Goal: Use online tool/utility: Utilize a website feature to perform a specific function

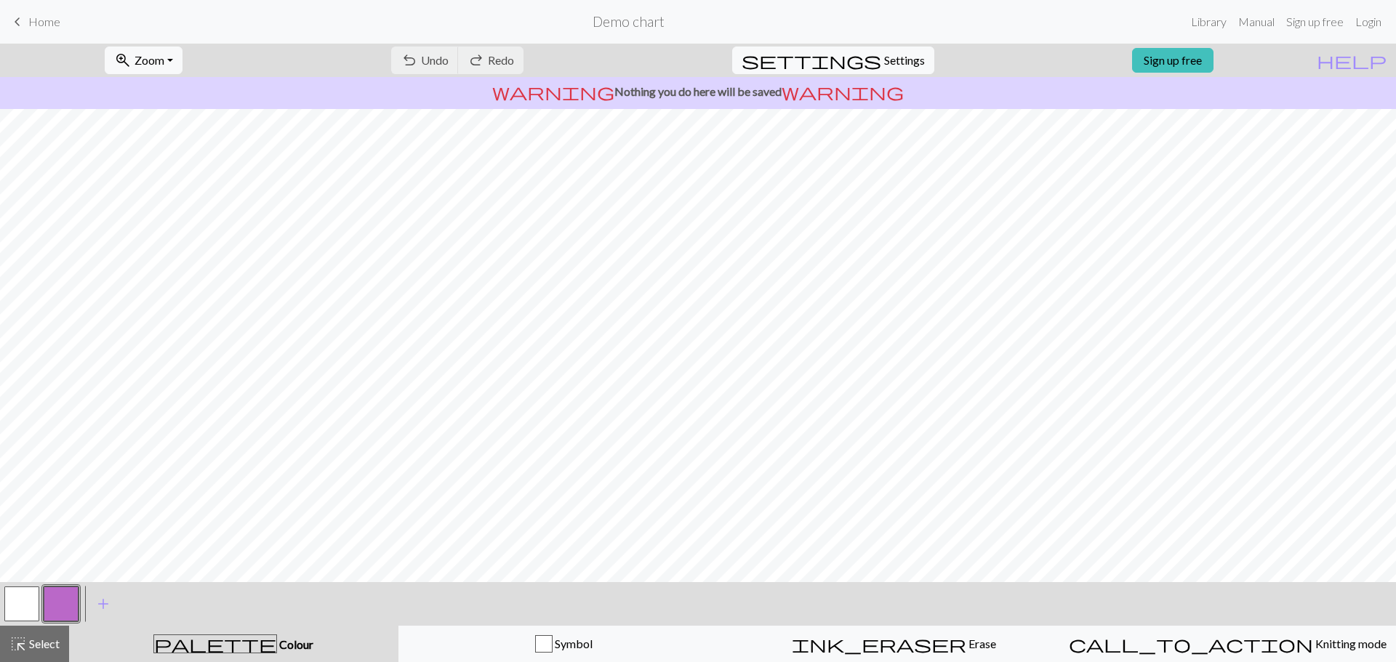
click at [10, 606] on button "button" at bounding box center [21, 604] width 35 height 35
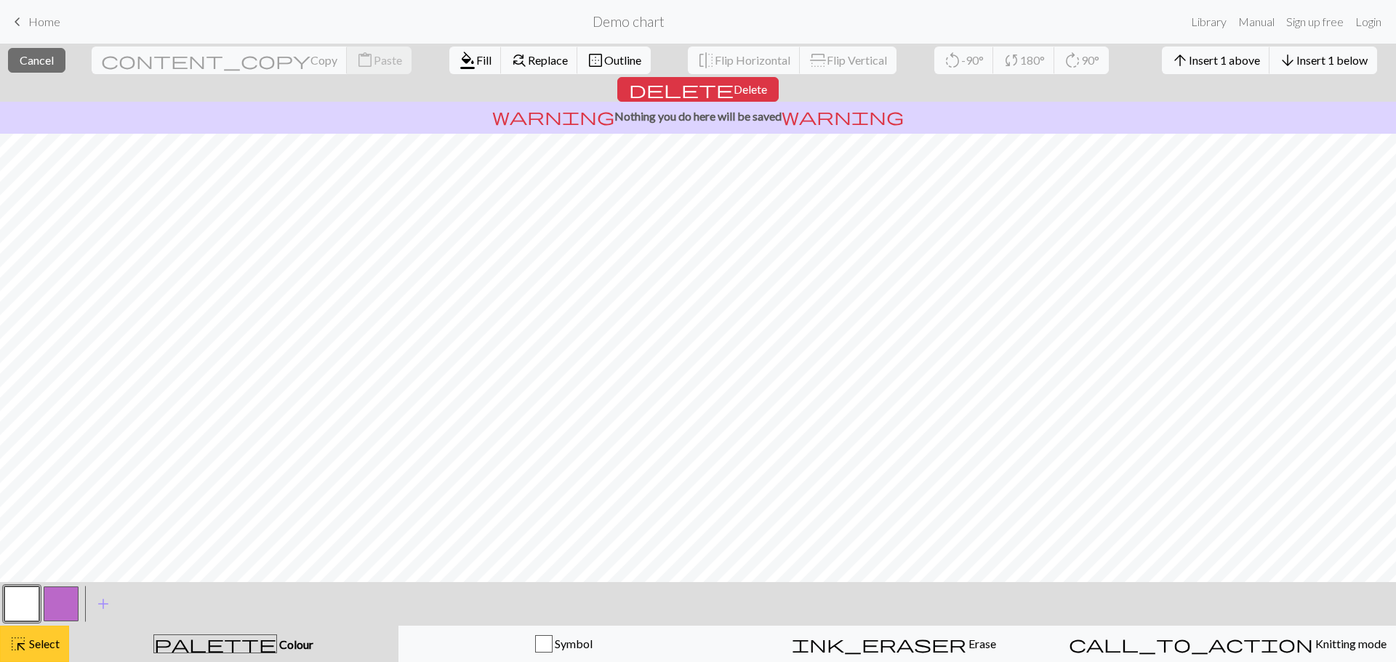
click at [44, 643] on span "Select" at bounding box center [43, 644] width 33 height 14
click at [25, 598] on button "button" at bounding box center [21, 604] width 35 height 35
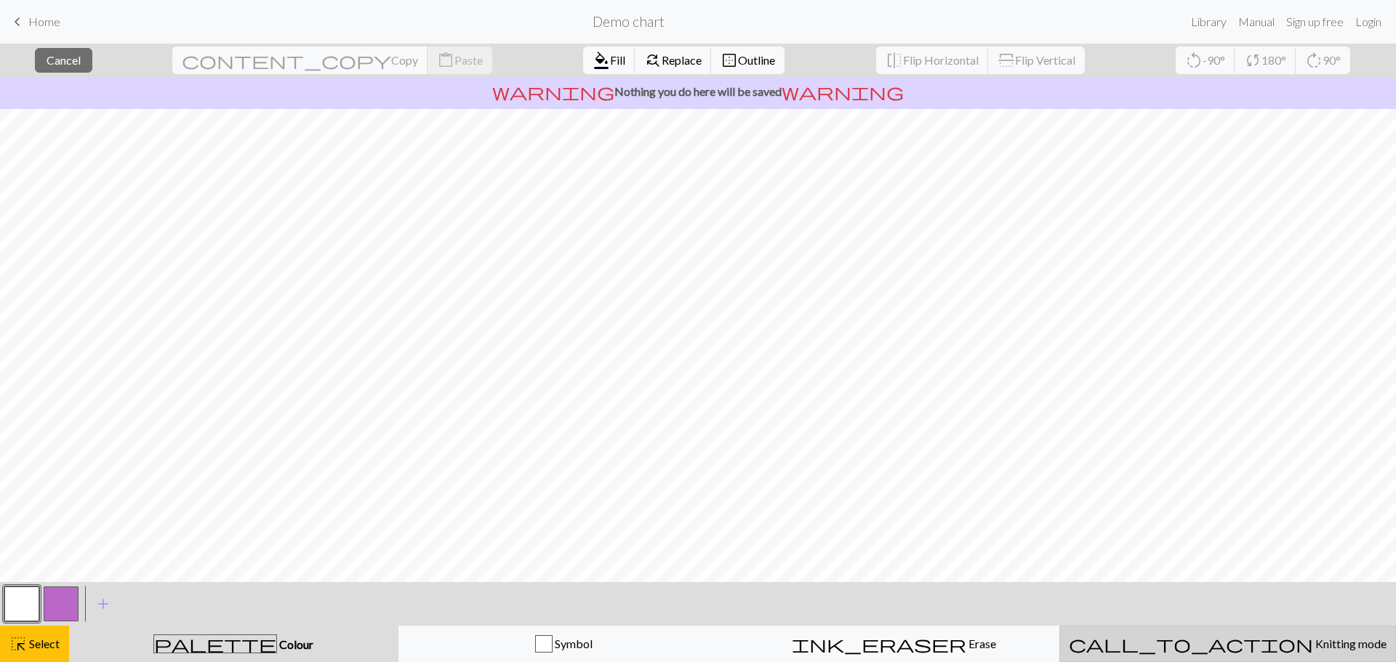
click at [1212, 651] on div "call_to_action Knitting mode Knitting mode" at bounding box center [1228, 643] width 318 height 17
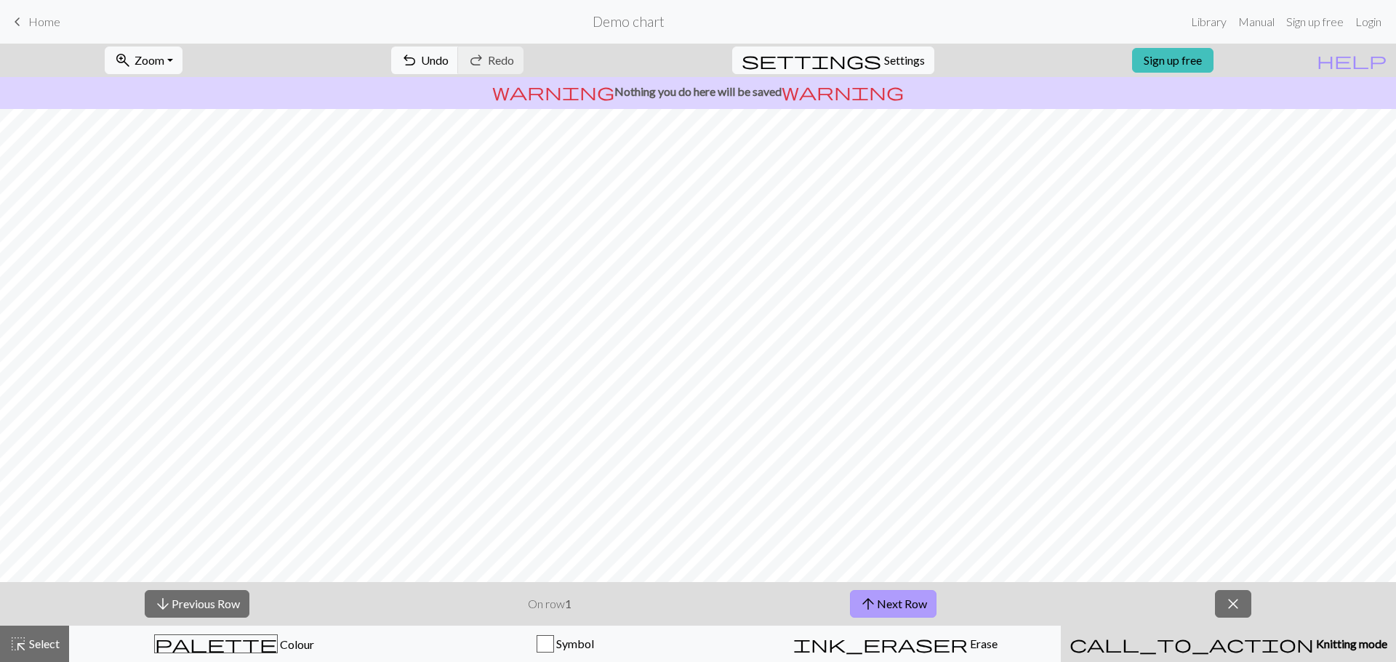
click at [925, 613] on button "arrow_upward Next Row" at bounding box center [893, 604] width 87 height 28
click at [912, 607] on button "arrow_upward Next Row" at bounding box center [893, 604] width 87 height 28
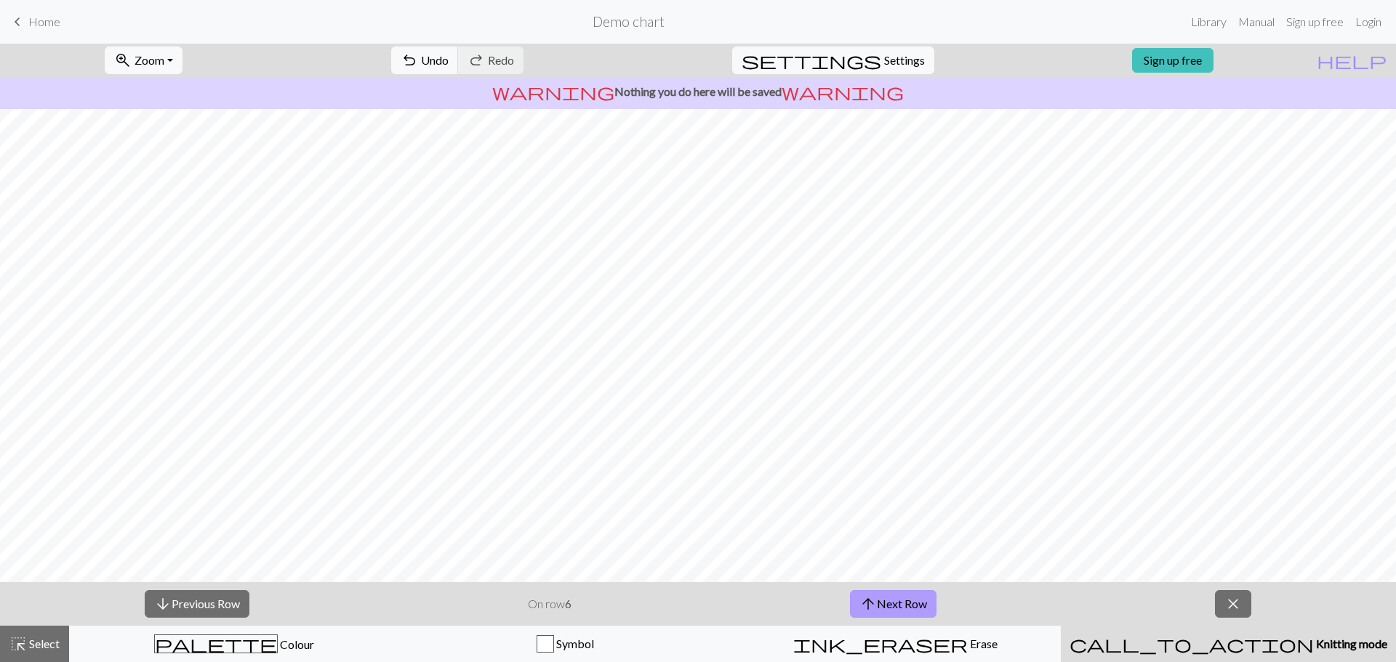
click at [912, 607] on button "arrow_upward Next Row" at bounding box center [893, 604] width 87 height 28
click at [912, 607] on button "arrow_upward Next Row" at bounding box center [895, 604] width 87 height 28
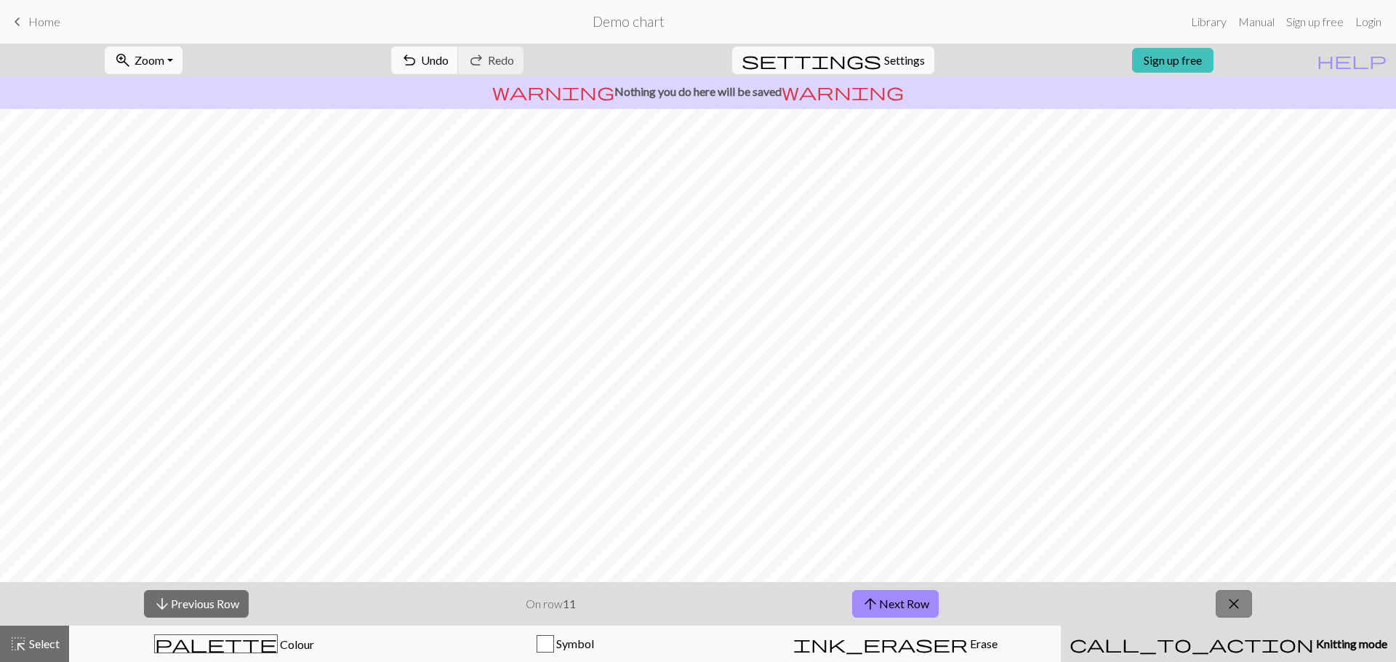
click at [1244, 600] on button "close" at bounding box center [1233, 604] width 36 height 28
